Goal: Navigation & Orientation: Understand site structure

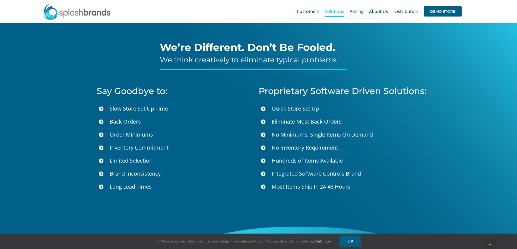
scroll to position [1846, 0]
click at [359, 12] on span "Pricing" at bounding box center [357, 11] width 14 height 4
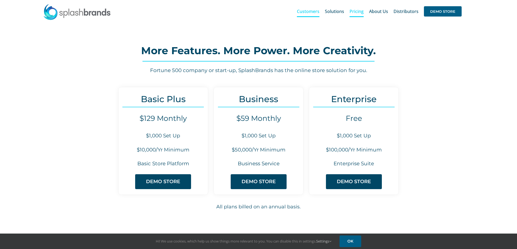
click at [306, 8] on link "Customers" at bounding box center [308, 11] width 23 height 17
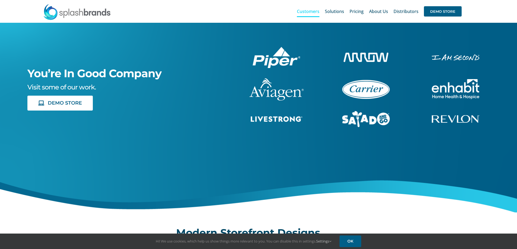
click at [89, 12] on img at bounding box center [77, 12] width 68 height 16
